Goal: Find specific page/section: Find specific page/section

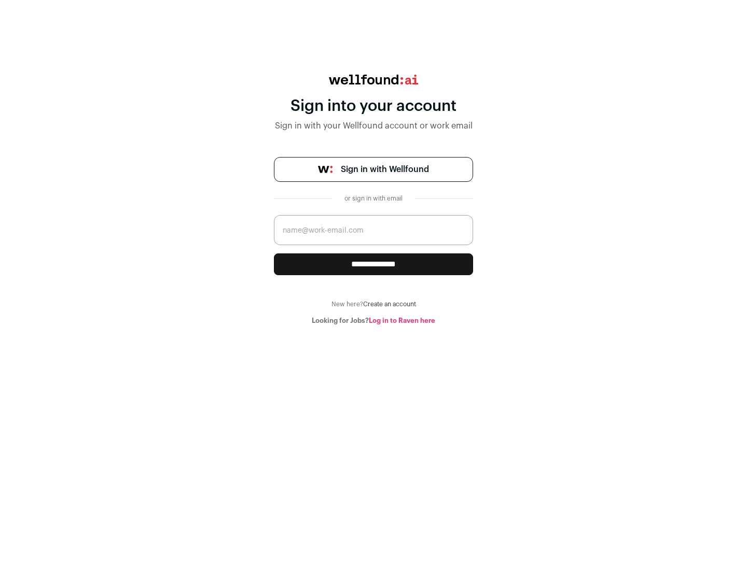
click at [384, 170] on span "Sign in with Wellfound" at bounding box center [385, 169] width 88 height 12
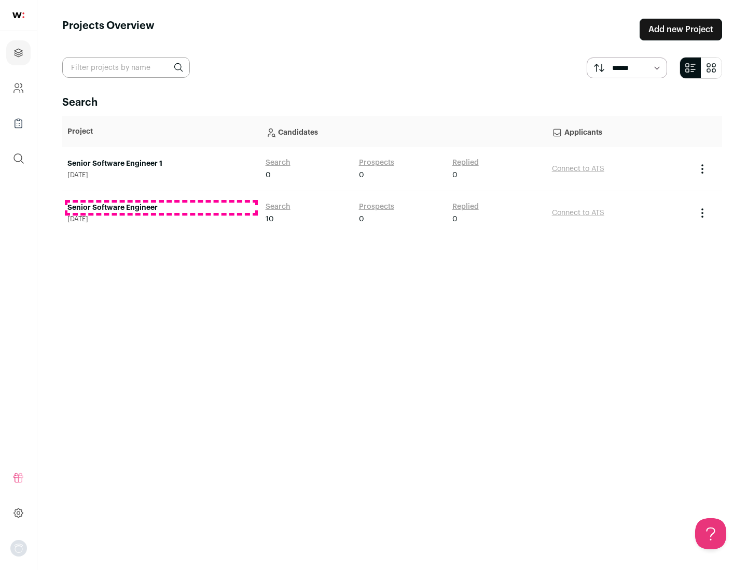
click at [161, 208] on link "Senior Software Engineer" at bounding box center [161, 208] width 188 height 10
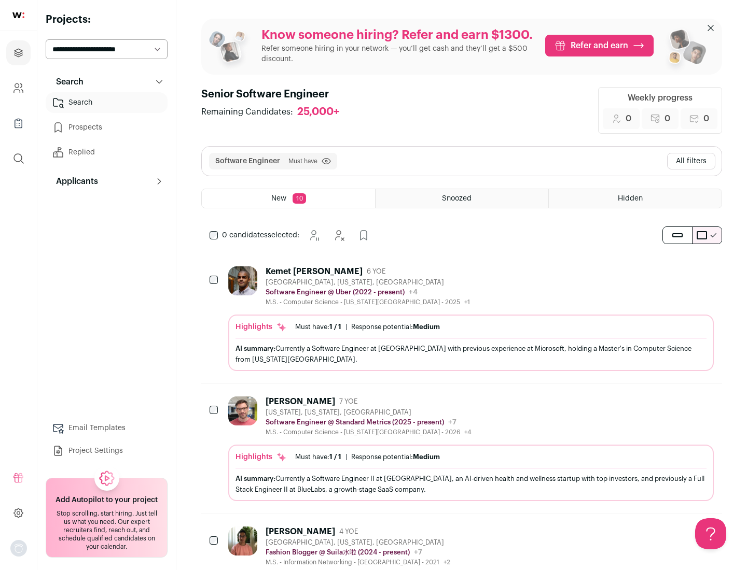
scroll to position [34, 0]
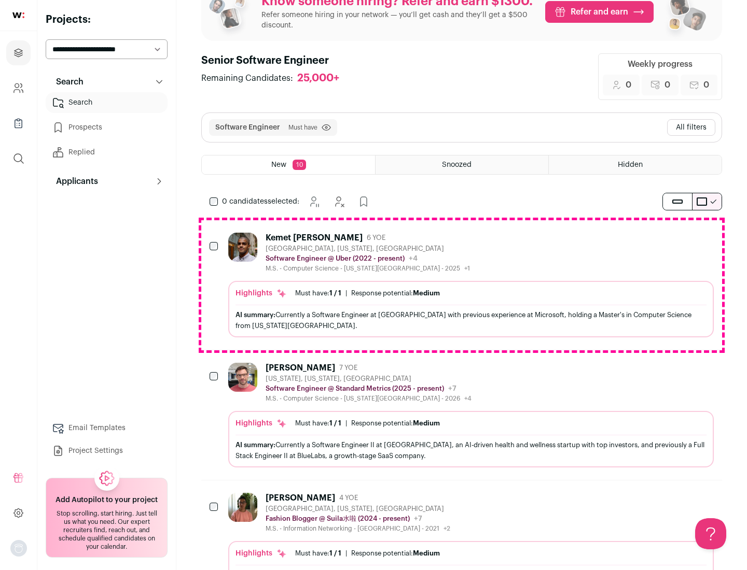
click at [462, 285] on div "Highlights Must have: 1 / 1 How many must haves have been fulfilled? | Response…" at bounding box center [470, 309] width 485 height 57
